Goal: Communication & Community: Answer question/provide support

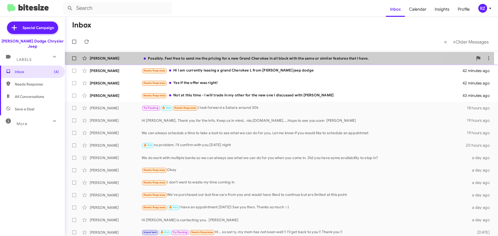
click at [238, 59] on div "Possibly. Feel free to send me the pricing for a new Grand Cherokee in all blac…" at bounding box center [308, 58] width 332 height 5
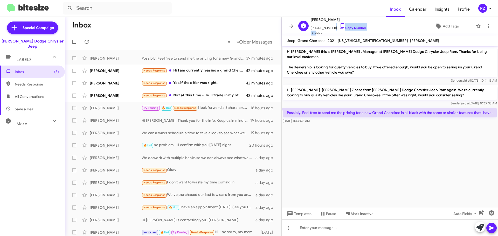
scroll to position [0, 0]
drag, startPoint x: 331, startPoint y: 28, endPoint x: 314, endPoint y: 27, distance: 16.9
click at [314, 27] on span "[PHONE_NUMBER] Copy Number" at bounding box center [339, 27] width 56 height 8
copy span "2017470027"
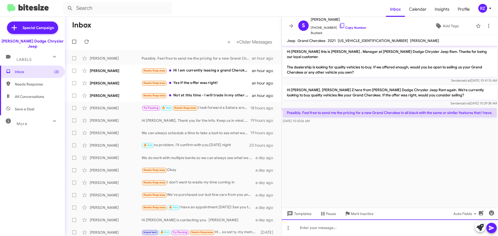
click at [320, 230] on div at bounding box center [390, 228] width 217 height 17
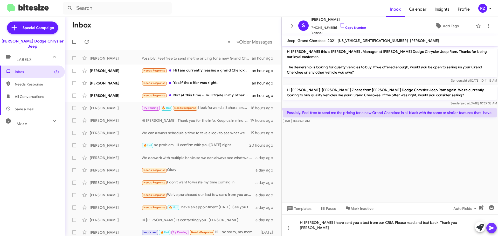
click at [491, 227] on icon at bounding box center [492, 228] width 6 height 6
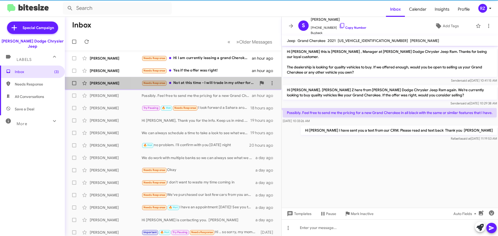
click at [203, 81] on div "Needs Response Not at this time - I will trade in my other for the new one I di…" at bounding box center [199, 83] width 115 height 6
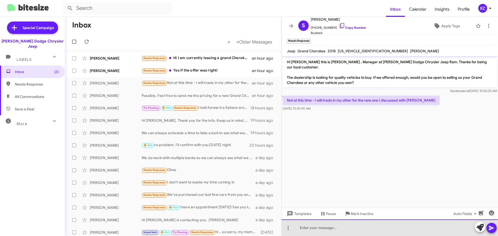
click at [326, 229] on div at bounding box center [390, 228] width 217 height 17
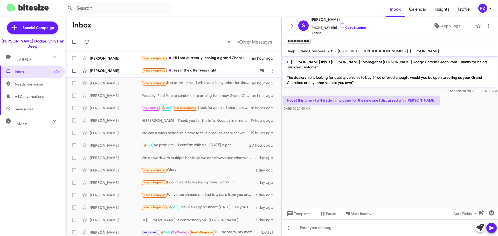
click at [231, 73] on div "Needs Response Yes if the offer was right!" at bounding box center [199, 71] width 115 height 6
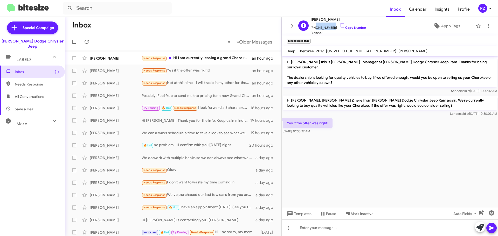
drag, startPoint x: 332, startPoint y: 27, endPoint x: 314, endPoint y: 28, distance: 17.9
click at [314, 28] on span "[PHONE_NUMBER] Copy Number" at bounding box center [339, 27] width 56 height 8
copy span "9739023085"
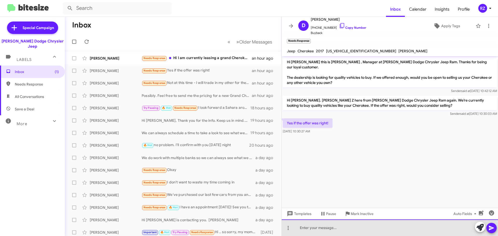
click at [305, 227] on div at bounding box center [390, 228] width 217 height 17
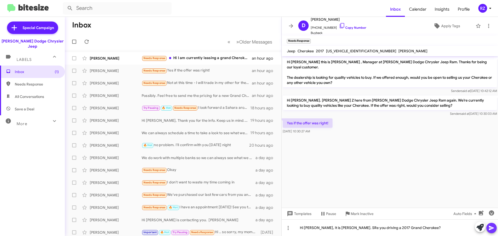
click at [493, 228] on icon at bounding box center [491, 228] width 5 height 4
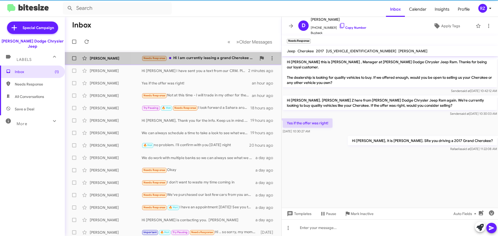
click at [213, 58] on div "Needs Response Hi I am currently leasing a grand Cherokee L from [PERSON_NAME] …" at bounding box center [199, 58] width 115 height 6
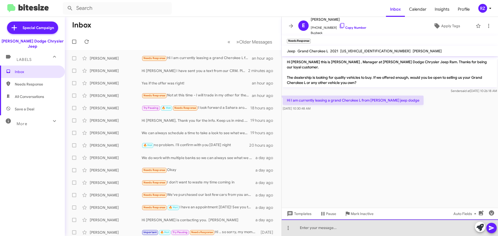
click at [315, 231] on div at bounding box center [390, 228] width 217 height 17
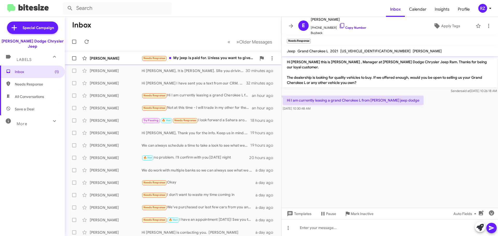
click at [222, 61] on div "Needs Response My jeep is paid for. Unless you want to give me a brand new one" at bounding box center [199, 58] width 115 height 6
drag, startPoint x: 330, startPoint y: 28, endPoint x: 315, endPoint y: 29, distance: 15.8
click at [315, 29] on span "[PHONE_NUMBER] Copy Number" at bounding box center [339, 27] width 56 height 8
copy span "9736266467"
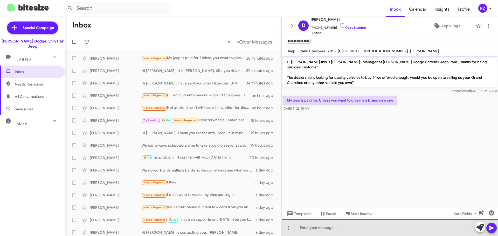
click at [316, 228] on div at bounding box center [390, 228] width 217 height 17
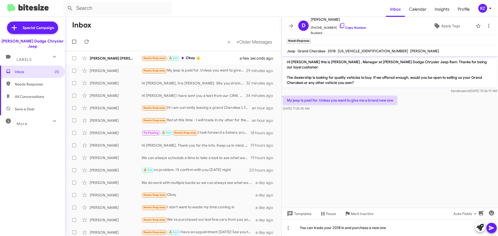
click at [491, 227] on icon at bounding box center [491, 228] width 5 height 4
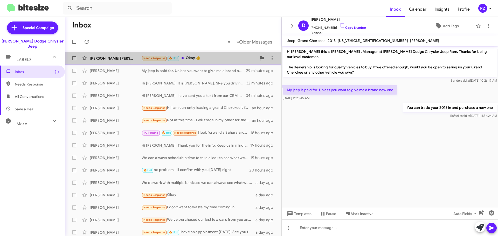
click at [207, 56] on div "Needs Response 🔥 Hot Okay 👍" at bounding box center [199, 58] width 115 height 6
